Goal: Task Accomplishment & Management: Use online tool/utility

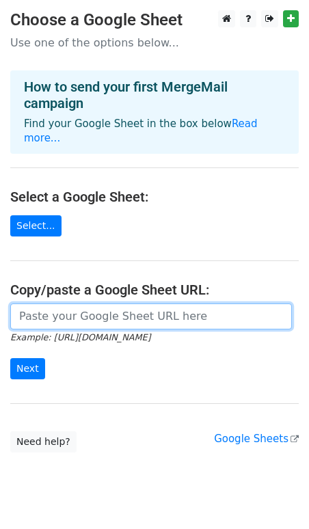
click at [52, 304] on input "url" at bounding box center [151, 317] width 282 height 26
click at [67, 306] on input "url" at bounding box center [151, 317] width 282 height 26
click at [45, 312] on input "url" at bounding box center [151, 317] width 282 height 26
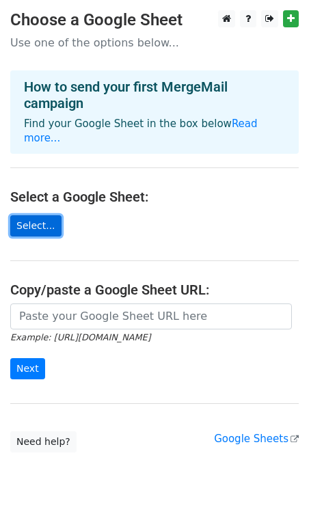
click at [31, 215] on link "Select..." at bounding box center [35, 225] width 51 height 21
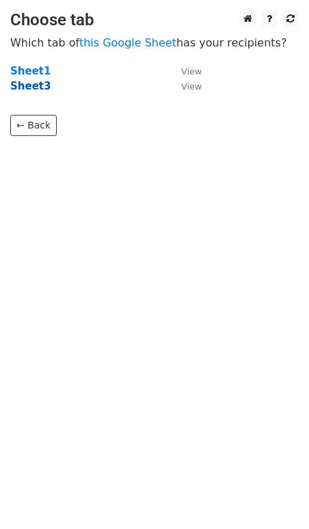
click at [33, 88] on strong "Sheet3" at bounding box center [30, 86] width 40 height 12
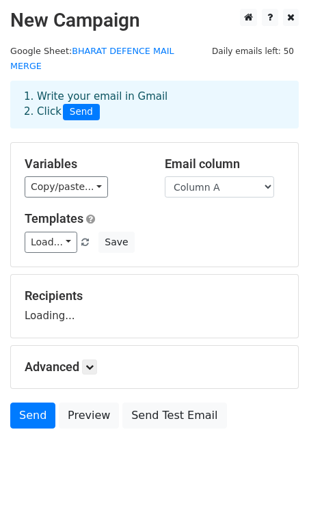
scroll to position [11, 0]
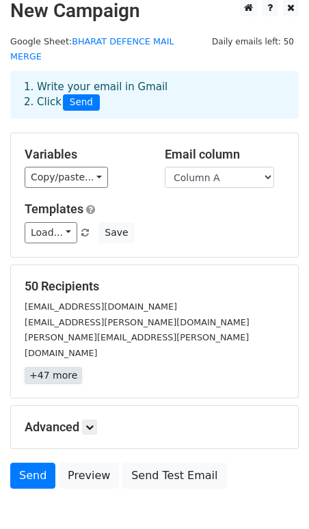
click at [44, 367] on link "+47 more" at bounding box center [53, 375] width 57 height 17
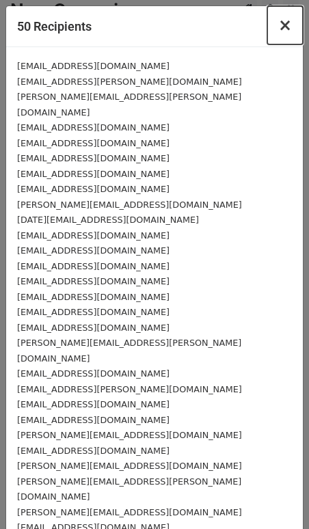
click at [287, 26] on span "×" at bounding box center [285, 25] width 14 height 19
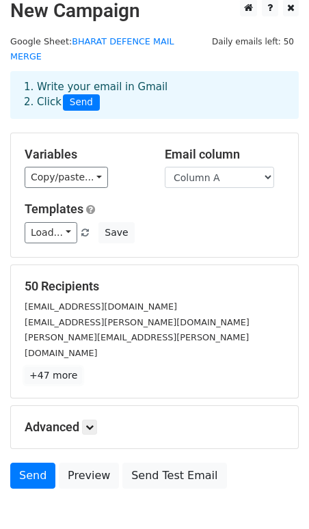
scroll to position [0, 0]
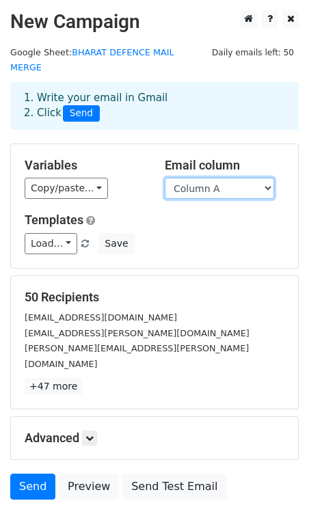
click at [204, 178] on select "Column A" at bounding box center [219, 188] width 109 height 21
click at [165, 178] on select "Column A" at bounding box center [219, 188] width 109 height 21
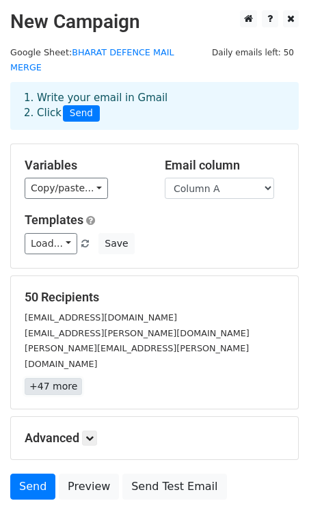
click at [40, 378] on link "+47 more" at bounding box center [53, 386] width 57 height 17
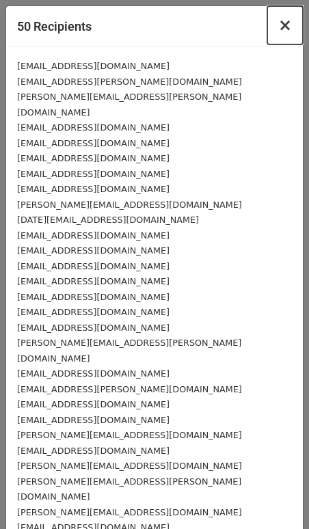
click at [291, 41] on button "×" at bounding box center [285, 25] width 36 height 38
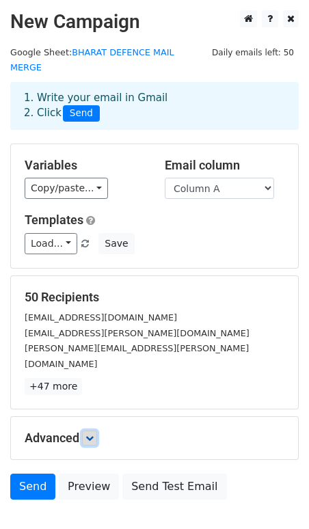
click at [92, 431] on link at bounding box center [89, 438] width 15 height 15
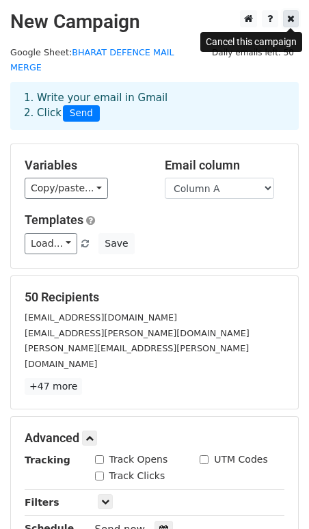
click at [289, 23] on icon at bounding box center [291, 19] width 8 height 10
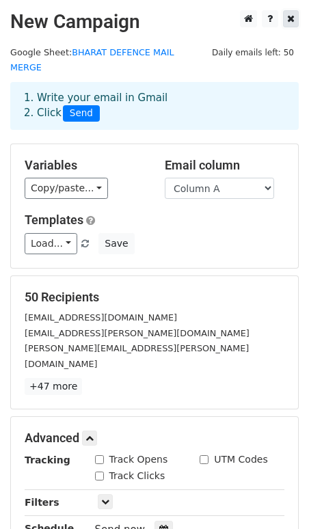
click at [295, 16] on link at bounding box center [291, 18] width 16 height 17
click at [291, 16] on icon at bounding box center [291, 19] width 8 height 10
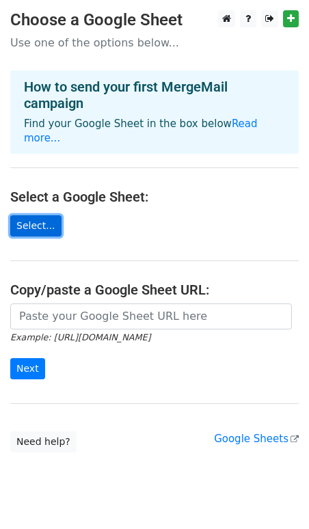
click at [41, 215] on link "Select..." at bounding box center [35, 225] width 51 height 21
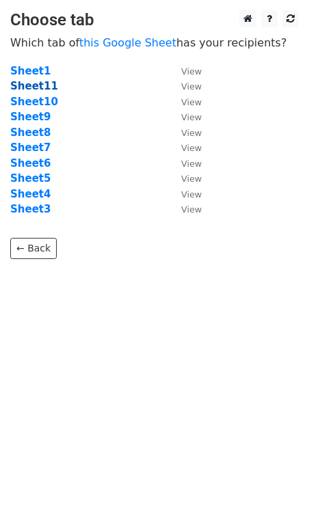
click at [39, 88] on strong "Sheet11" at bounding box center [34, 86] width 48 height 12
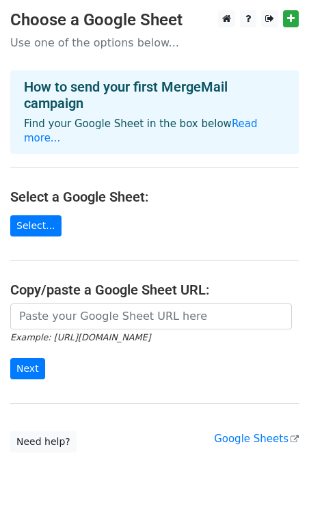
click at [155, 189] on h4 "Select a Google Sheet:" at bounding box center [154, 197] width 289 height 16
click at [31, 215] on link "Select..." at bounding box center [35, 225] width 51 height 21
click at [36, 215] on link "Select..." at bounding box center [35, 225] width 51 height 21
click at [41, 215] on link "Select..." at bounding box center [35, 225] width 51 height 21
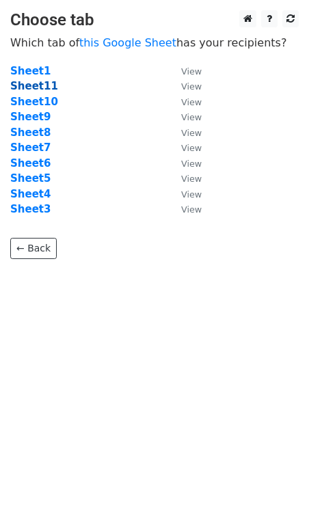
click at [38, 88] on strong "Sheet11" at bounding box center [34, 86] width 48 height 12
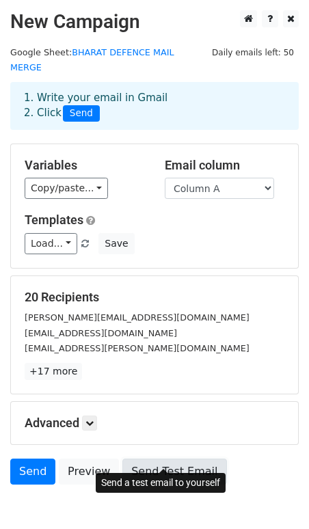
click at [139, 462] on link "Send Test Email" at bounding box center [174, 472] width 104 height 26
click at [144, 462] on link "Send Test Email" at bounding box center [174, 472] width 104 height 26
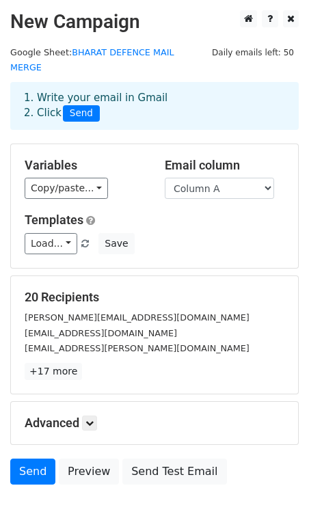
click at [90, 415] on div "Advanced Tracking Track Opens UTM Codes Track Clicks Filters Only include sprea…" at bounding box center [154, 423] width 287 height 42
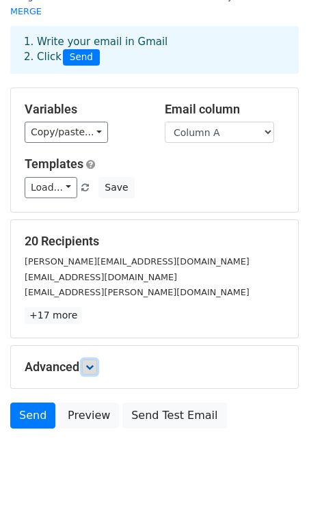
click at [91, 363] on icon at bounding box center [89, 367] width 8 height 8
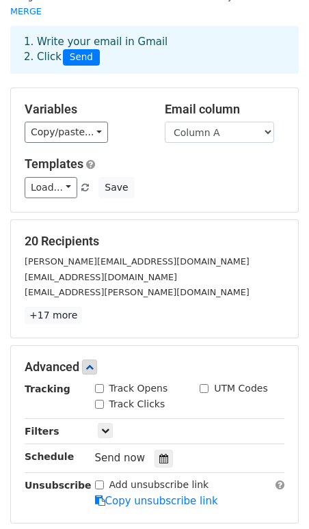
click at [97, 384] on input "Track Opens" at bounding box center [99, 388] width 9 height 9
checkbox input "true"
click at [98, 397] on div "Track Clicks" at bounding box center [130, 404] width 70 height 14
click at [98, 400] on input "Track Clicks" at bounding box center [99, 404] width 9 height 9
checkbox input "true"
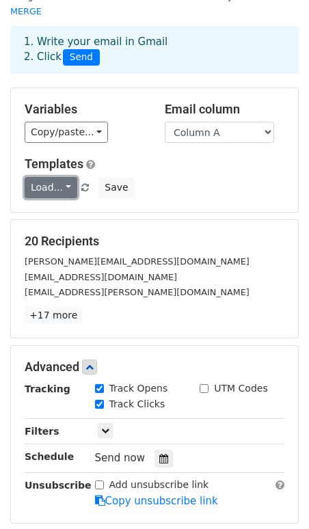
click at [64, 177] on link "Load..." at bounding box center [51, 187] width 53 height 21
click at [64, 206] on h6 "No templates saved" at bounding box center [89, 217] width 128 height 23
click at [64, 177] on link "Load..." at bounding box center [51, 187] width 53 height 21
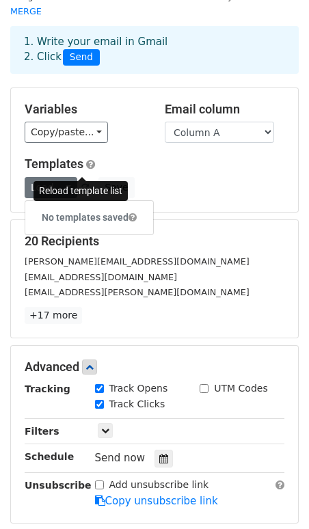
click at [86, 183] on link at bounding box center [86, 188] width 12 height 10
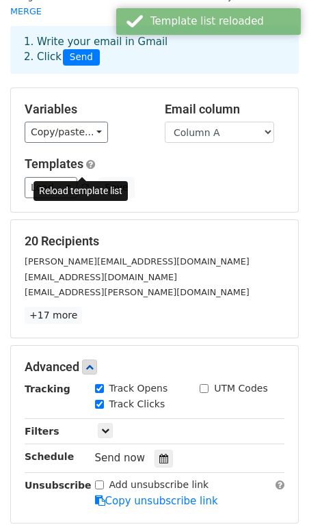
click at [83, 184] on span at bounding box center [85, 188] width 8 height 9
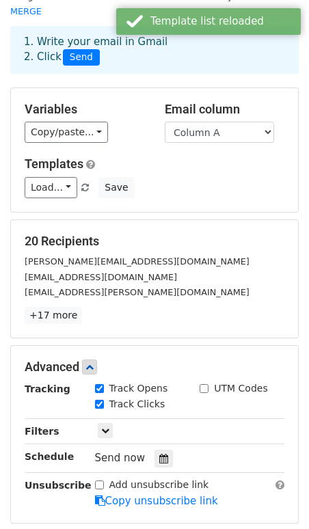
click at [83, 184] on span at bounding box center [85, 188] width 8 height 9
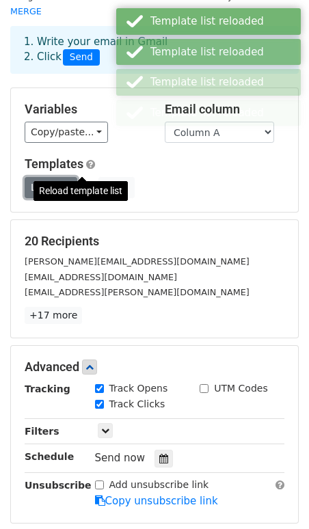
click at [46, 177] on link "Load..." at bounding box center [51, 187] width 53 height 21
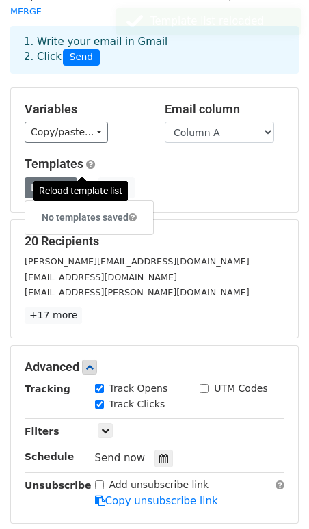
click at [58, 204] on div "Reload template list" at bounding box center [81, 191] width 94 height 29
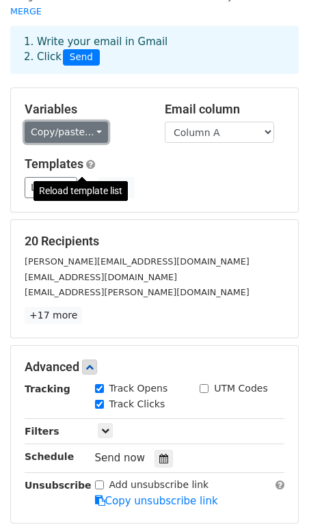
click at [70, 122] on link "Copy/paste..." at bounding box center [66, 132] width 83 height 21
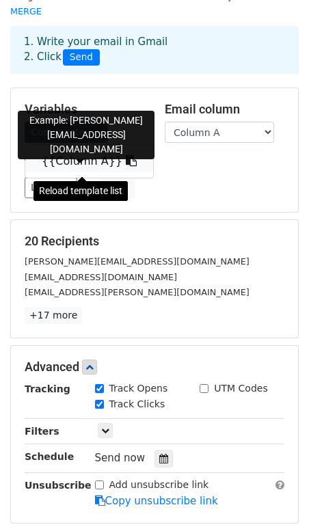
click at [70, 150] on link "{{Column A}}" at bounding box center [89, 161] width 128 height 22
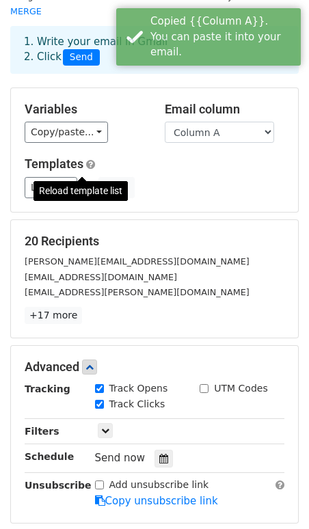
click at [164, 135] on div "Variables Copy/paste... {{Column A}} Email column Column A Templates Load... No…" at bounding box center [154, 150] width 287 height 124
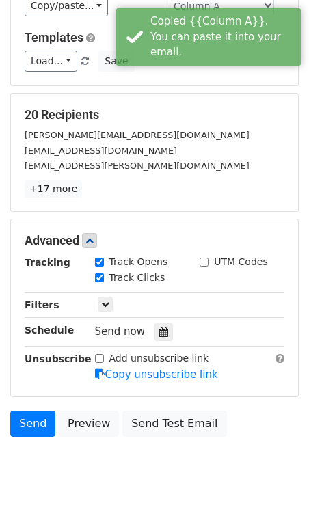
scroll to position [190, 0]
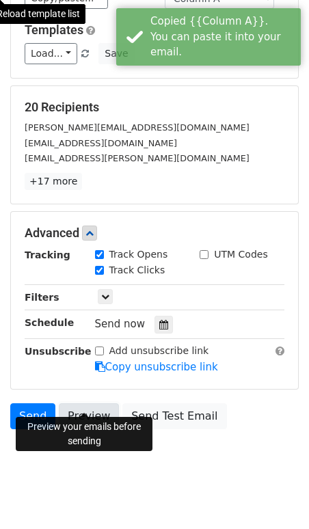
click at [83, 403] on link "Preview" at bounding box center [89, 416] width 60 height 26
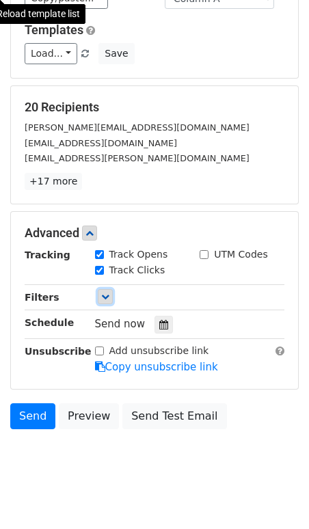
click at [104, 293] on icon at bounding box center [105, 297] width 8 height 8
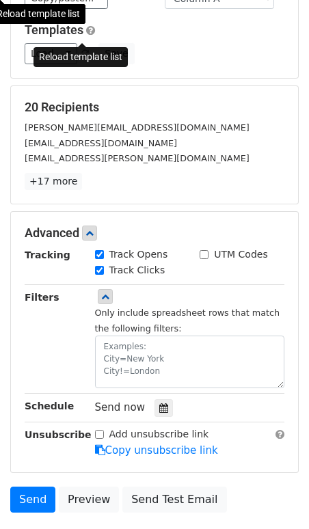
click at [82, 50] on span at bounding box center [85, 54] width 8 height 9
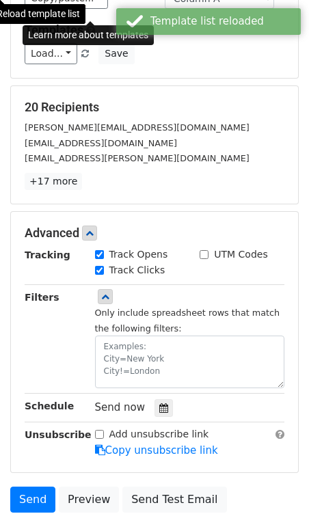
click at [89, 25] on span at bounding box center [90, 30] width 9 height 10
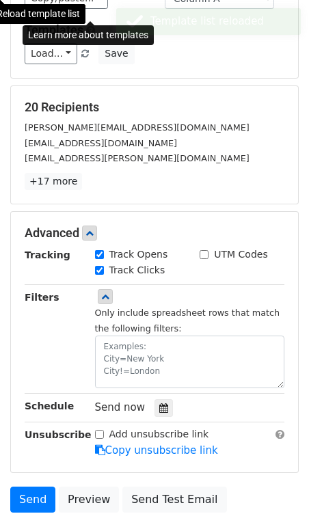
click at [92, 25] on span at bounding box center [90, 30] width 9 height 10
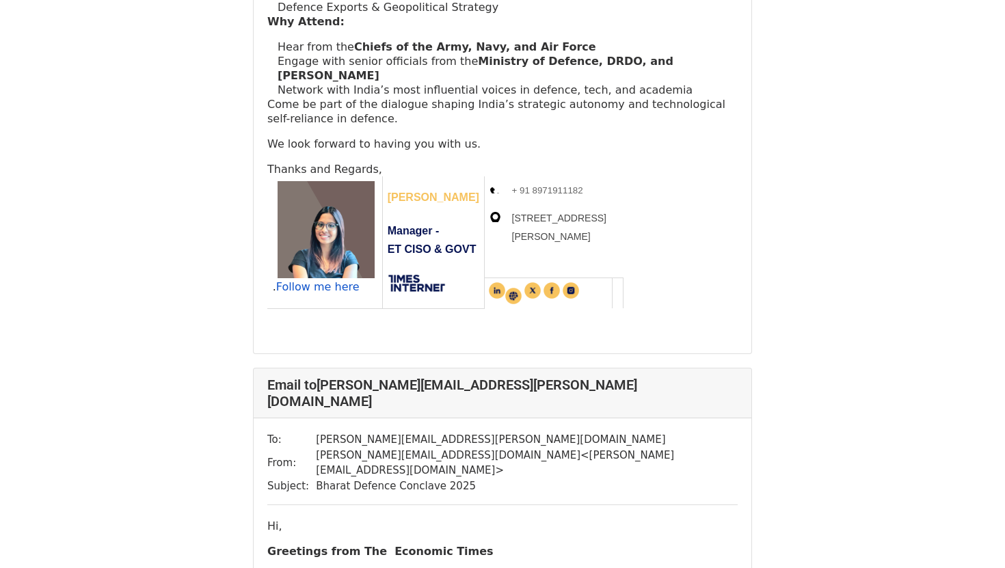
scroll to position [1300, 0]
